Goal: Transaction & Acquisition: Book appointment/travel/reservation

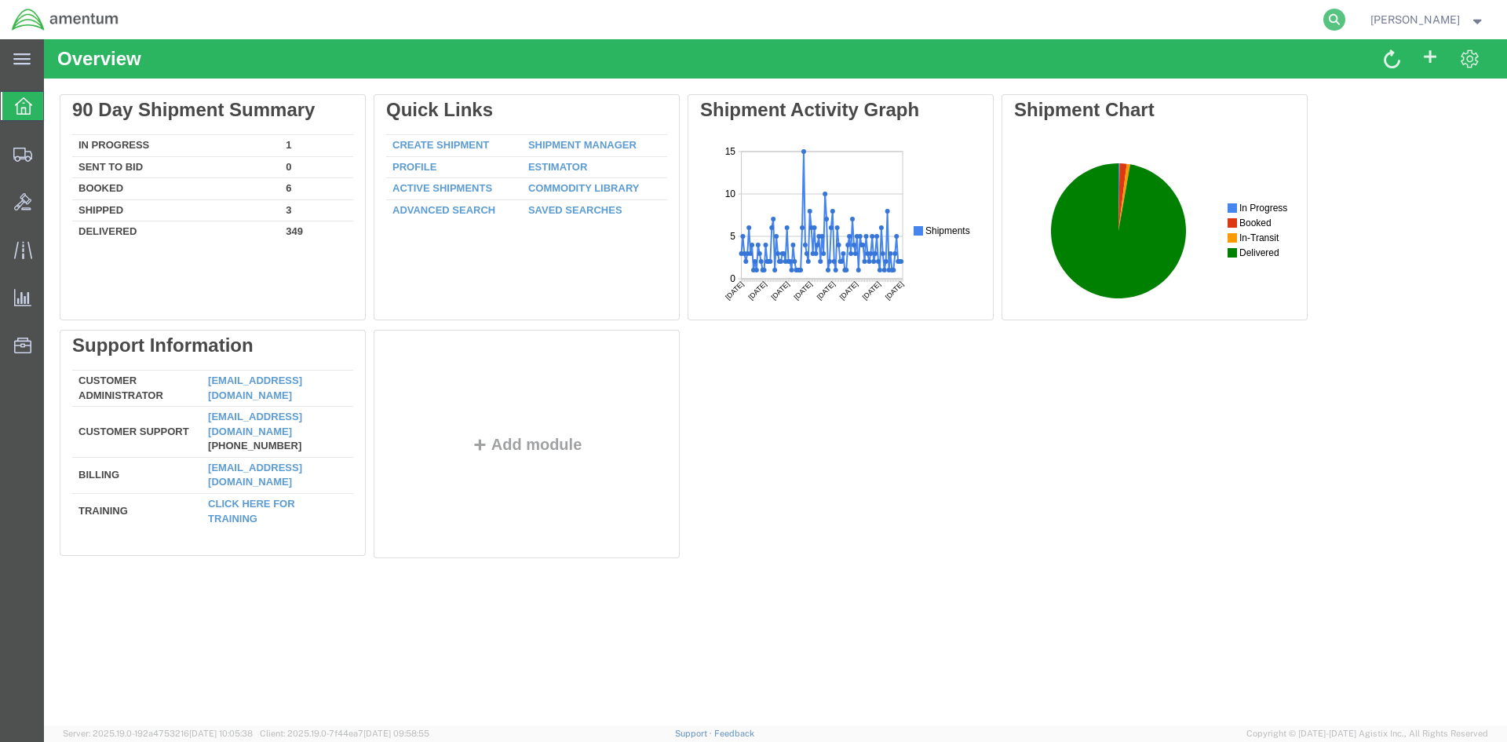
click at [1345, 24] on icon at bounding box center [1334, 20] width 22 height 22
click at [1078, 19] on input "search" at bounding box center [1084, 20] width 477 height 38
paste input "S633-25258-2495"
type input "S633-25258-2495"
click at [1345, 22] on icon at bounding box center [1334, 20] width 22 height 22
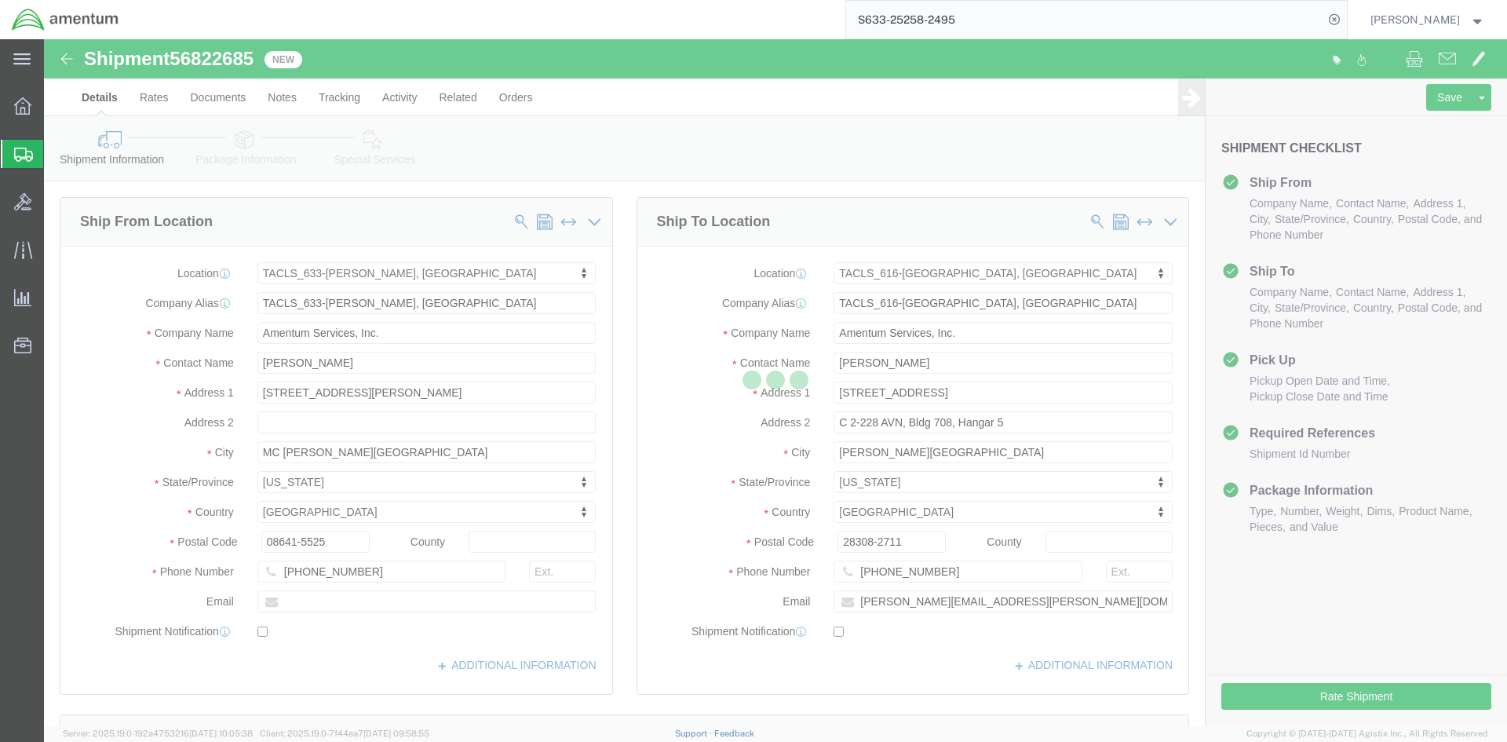
select select "42718"
select select "42712"
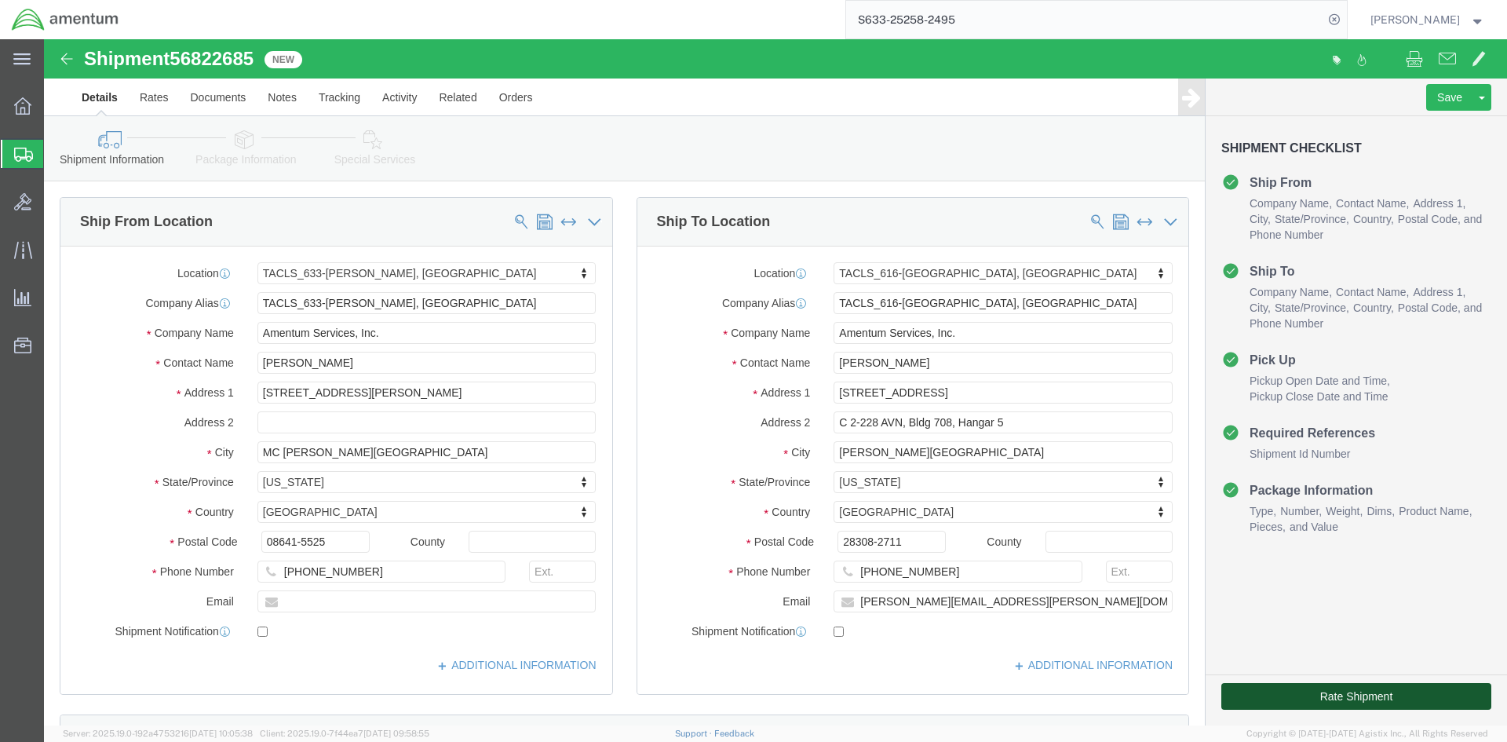
click button "Rate Shipment"
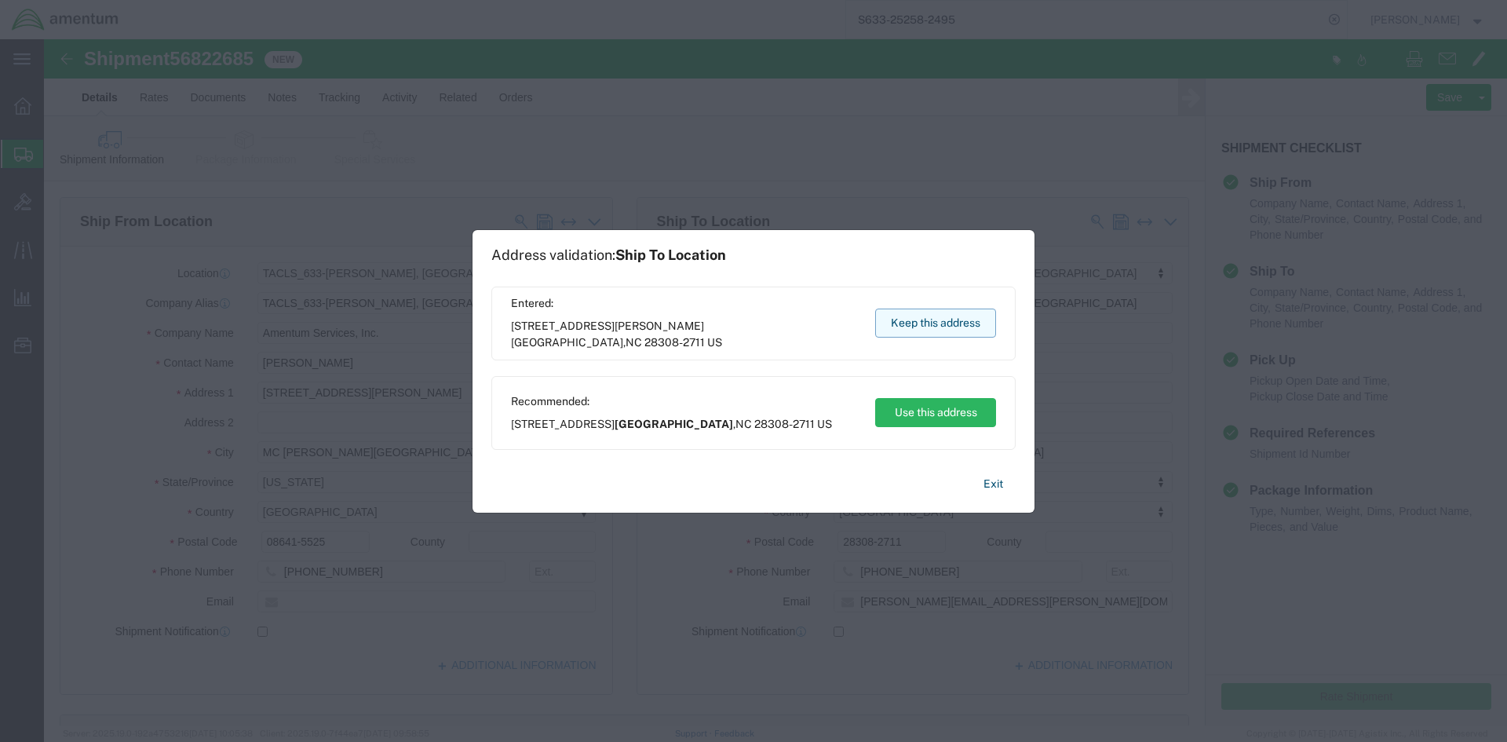
click at [911, 322] on button "Keep this address" at bounding box center [935, 322] width 121 height 29
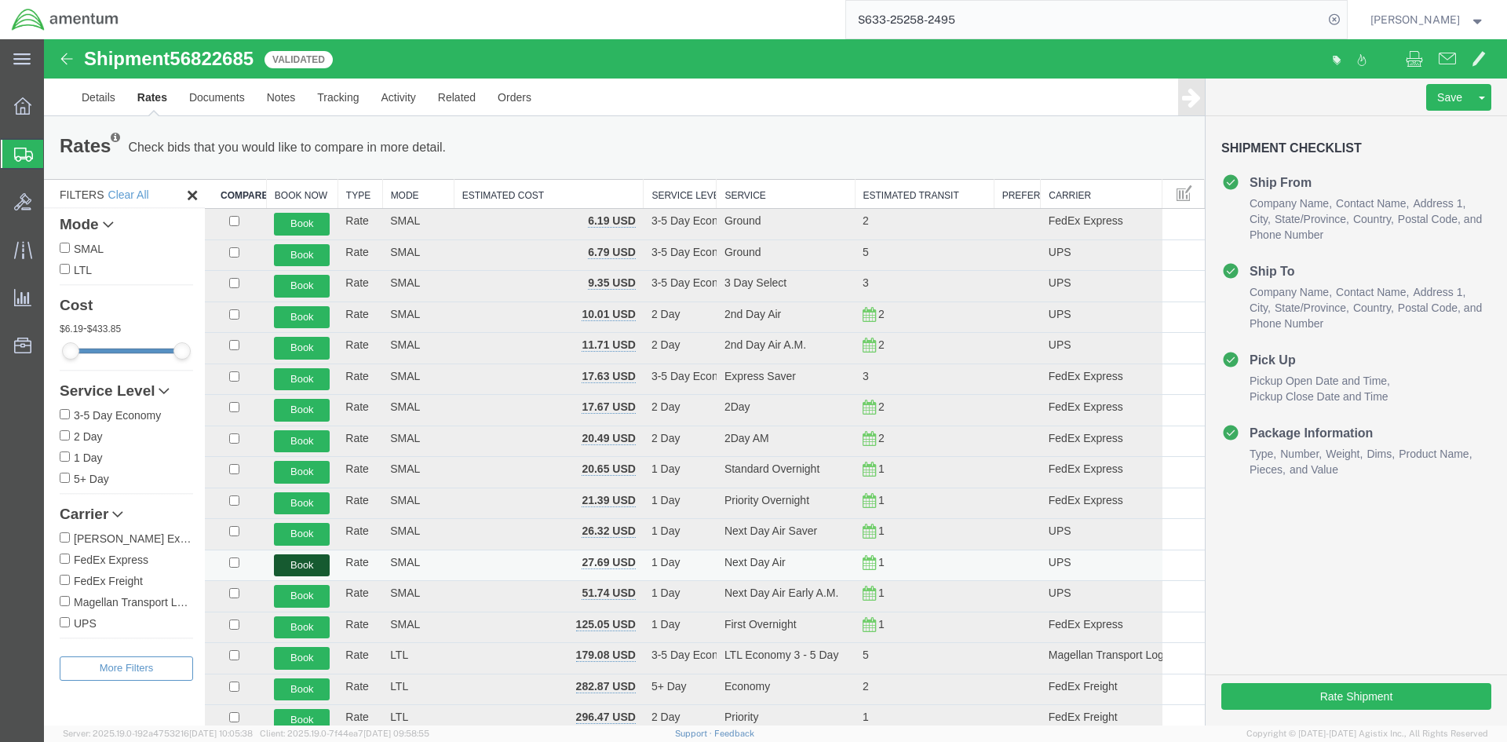
click at [313, 565] on button "Book" at bounding box center [302, 565] width 56 height 23
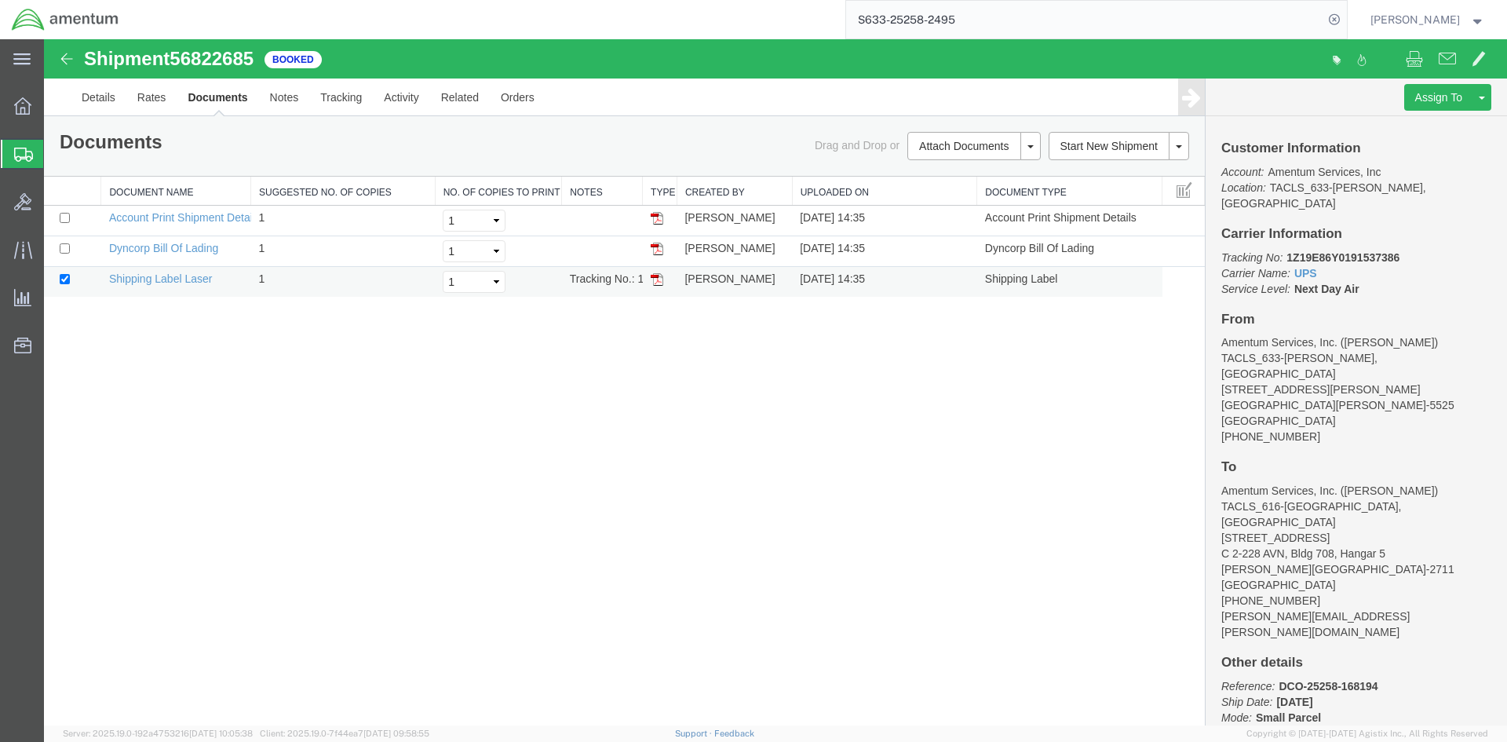
click at [662, 281] on img at bounding box center [657, 279] width 13 height 13
